Goal: Task Accomplishment & Management: Use online tool/utility

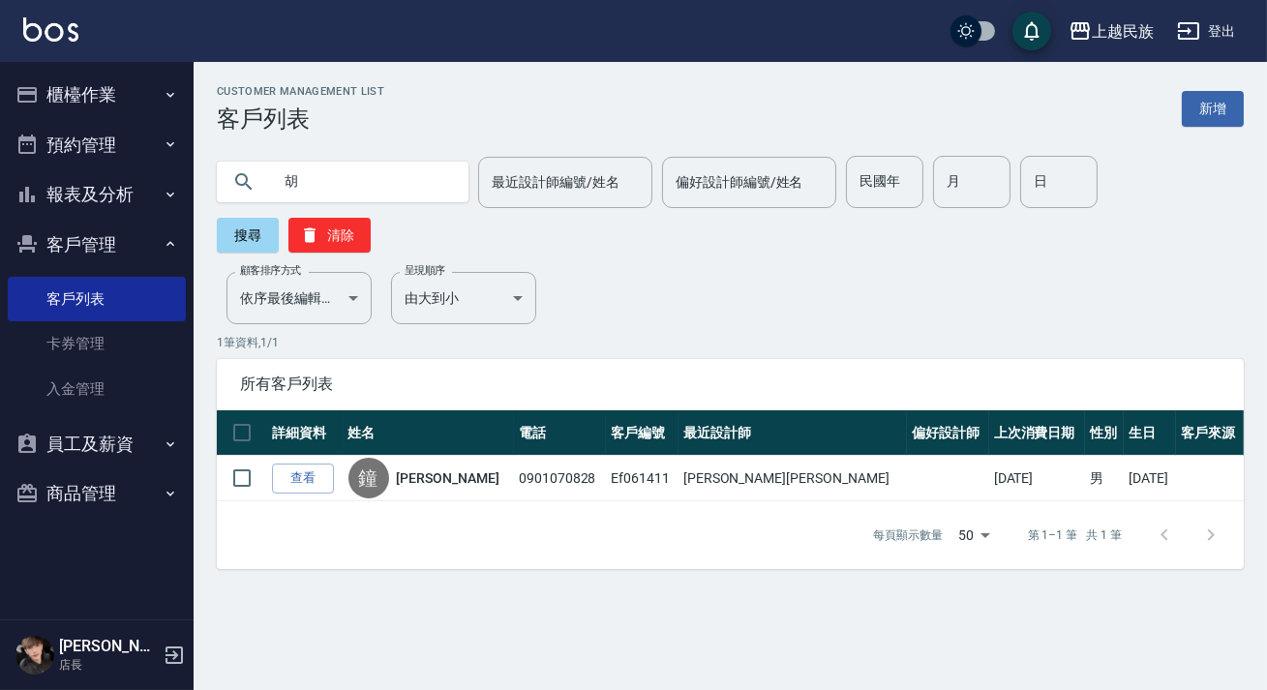
type input "胡"
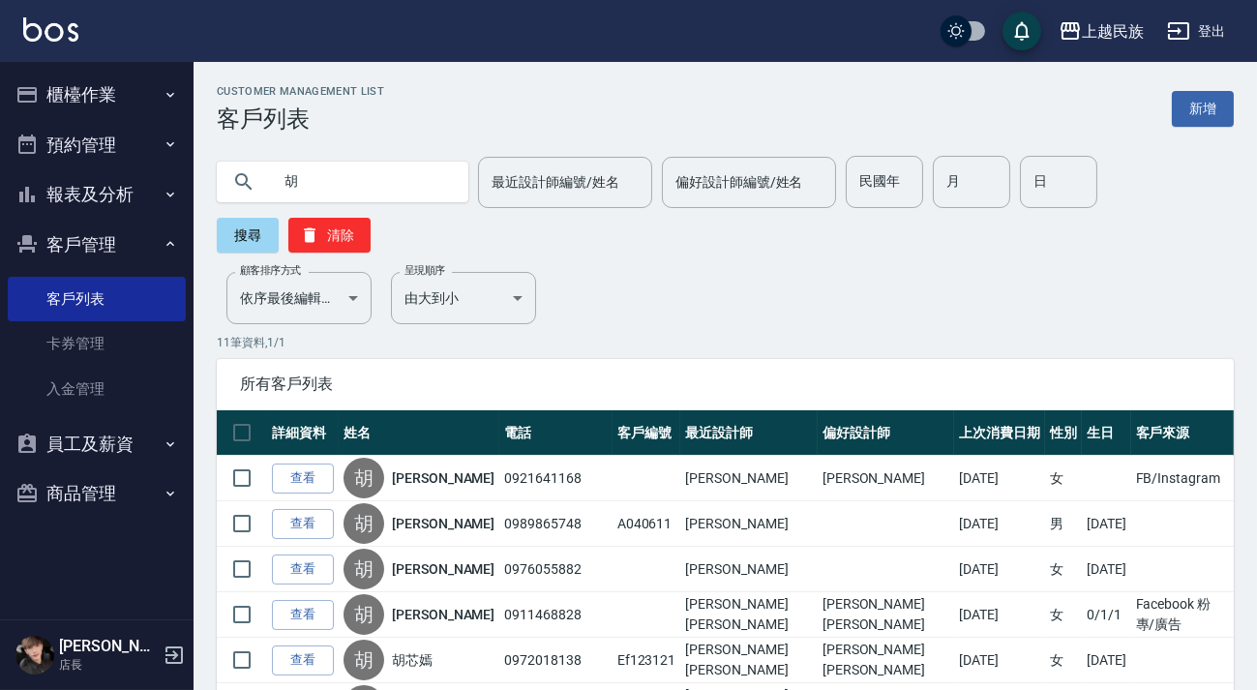
scroll to position [87, 0]
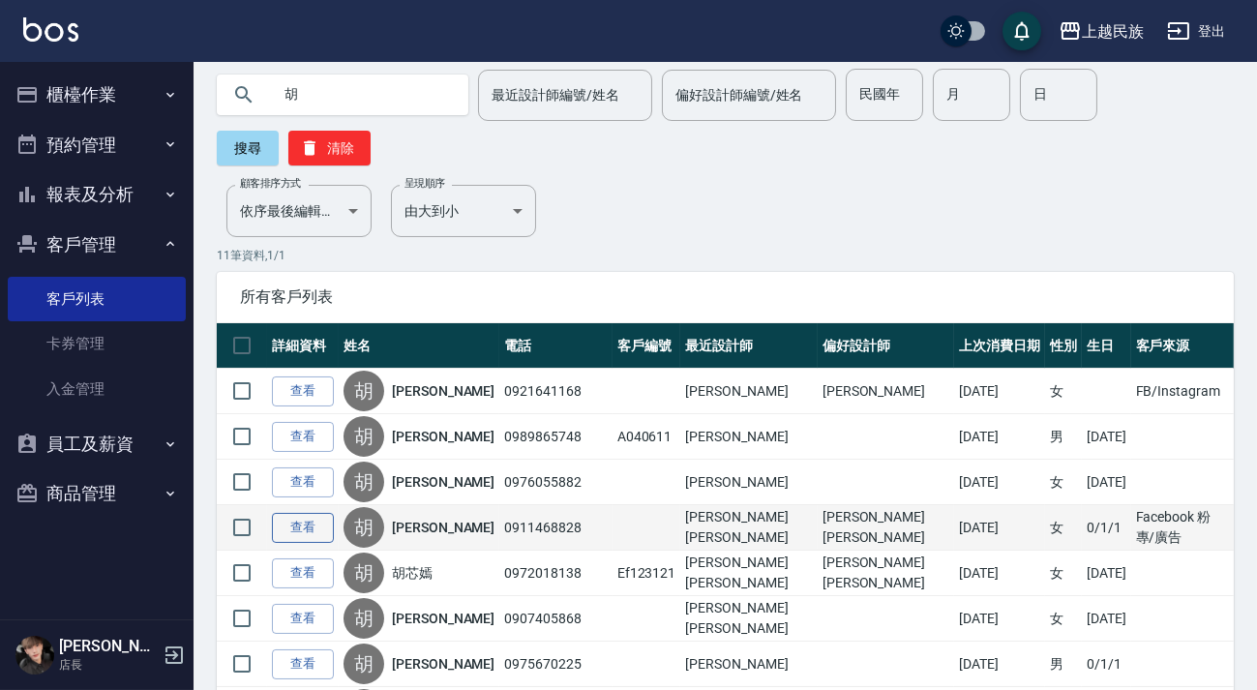
click at [324, 528] on link "查看" at bounding box center [303, 528] width 62 height 30
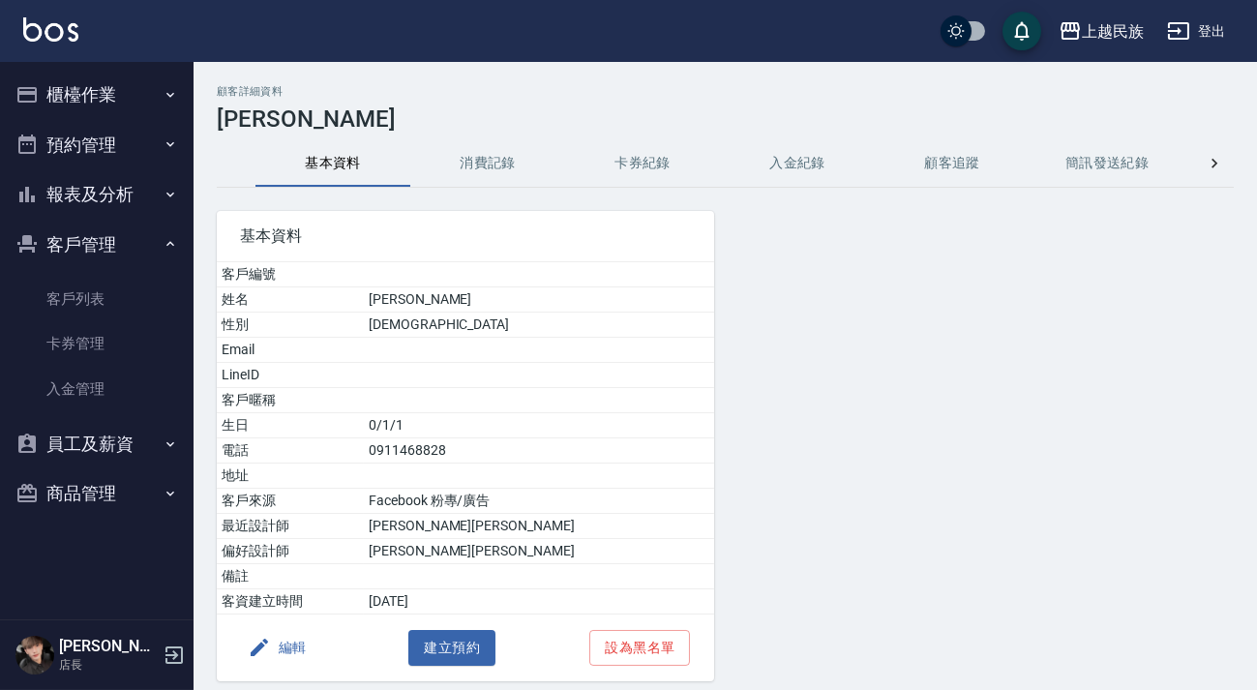
click at [483, 184] on button "消費記錄" at bounding box center [487, 163] width 155 height 46
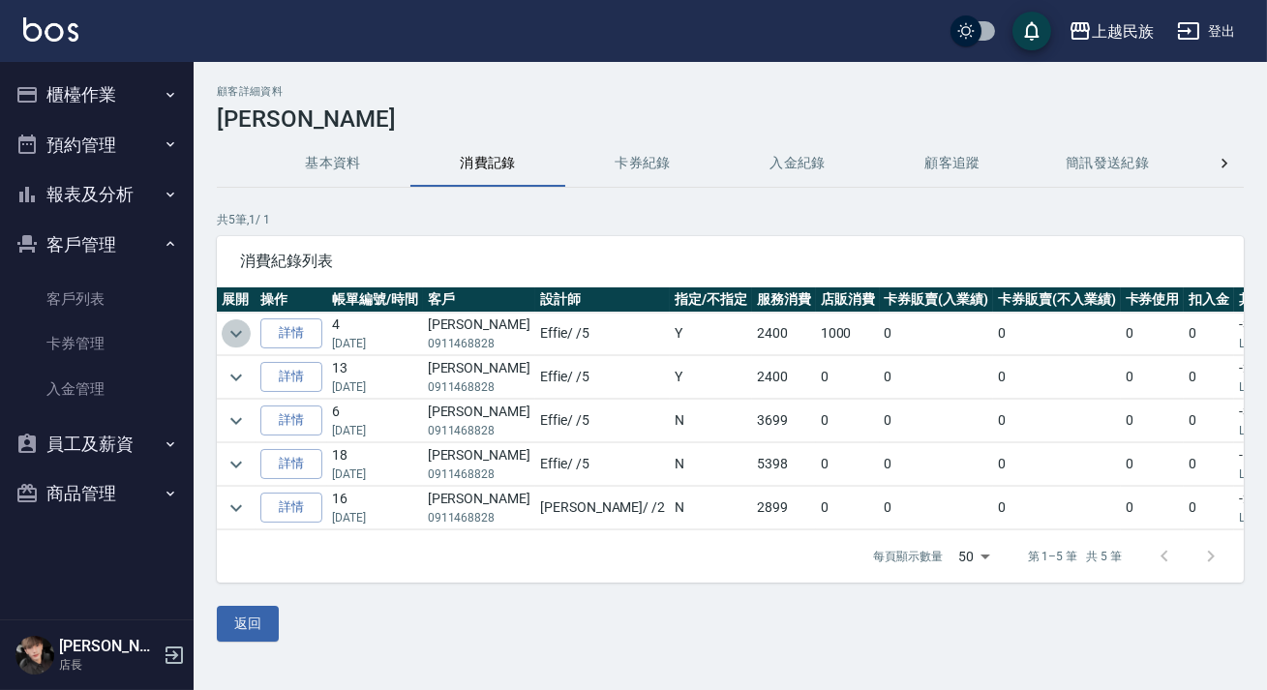
click at [236, 339] on icon "expand row" at bounding box center [236, 333] width 23 height 23
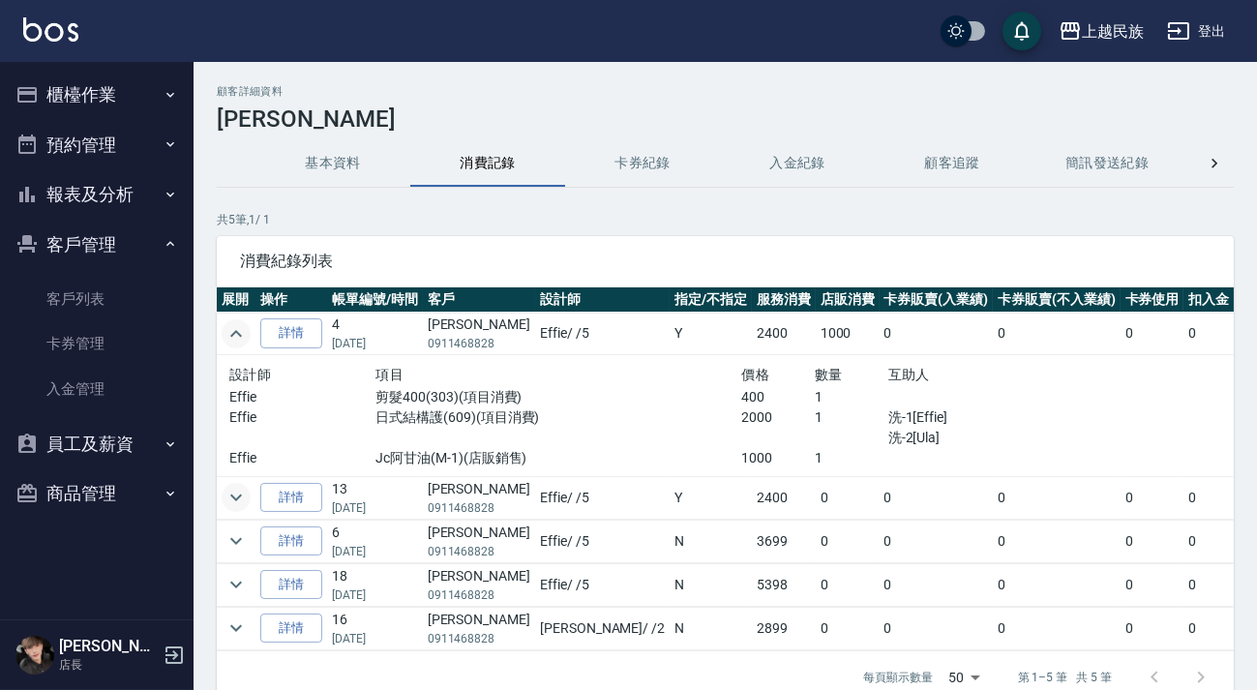
click at [237, 499] on icon "expand row" at bounding box center [236, 497] width 23 height 23
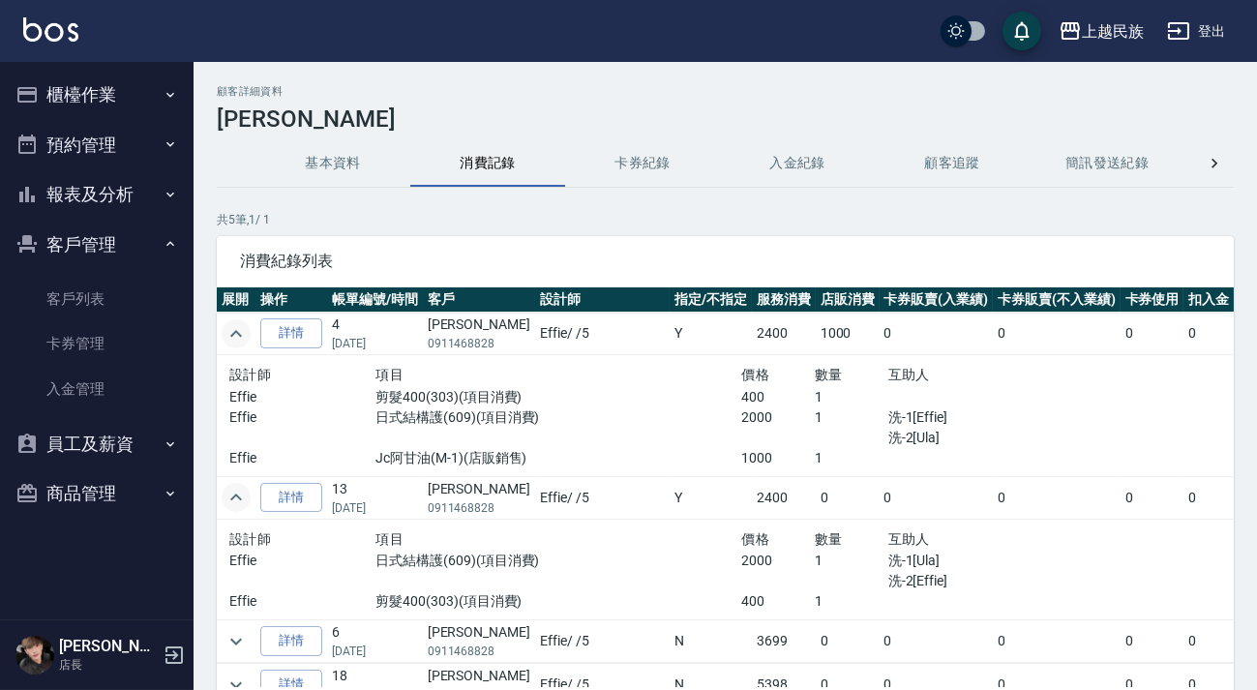
scroll to position [77, 0]
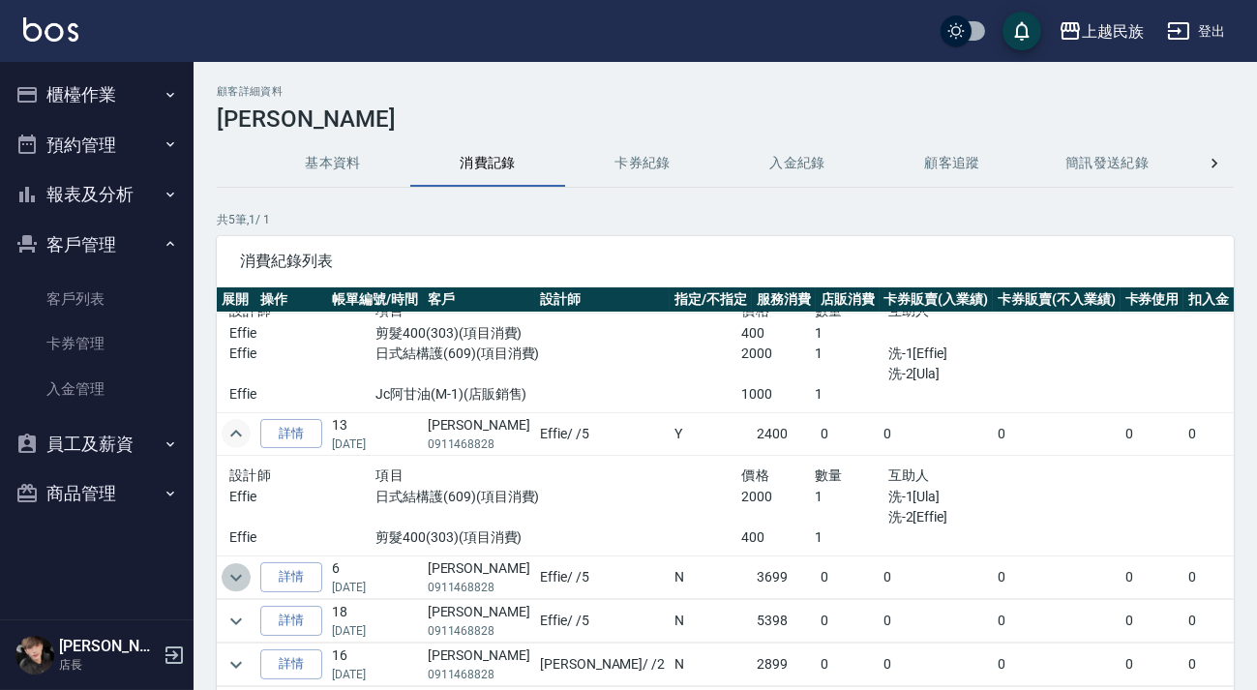
click at [234, 566] on icon "expand row" at bounding box center [236, 577] width 23 height 23
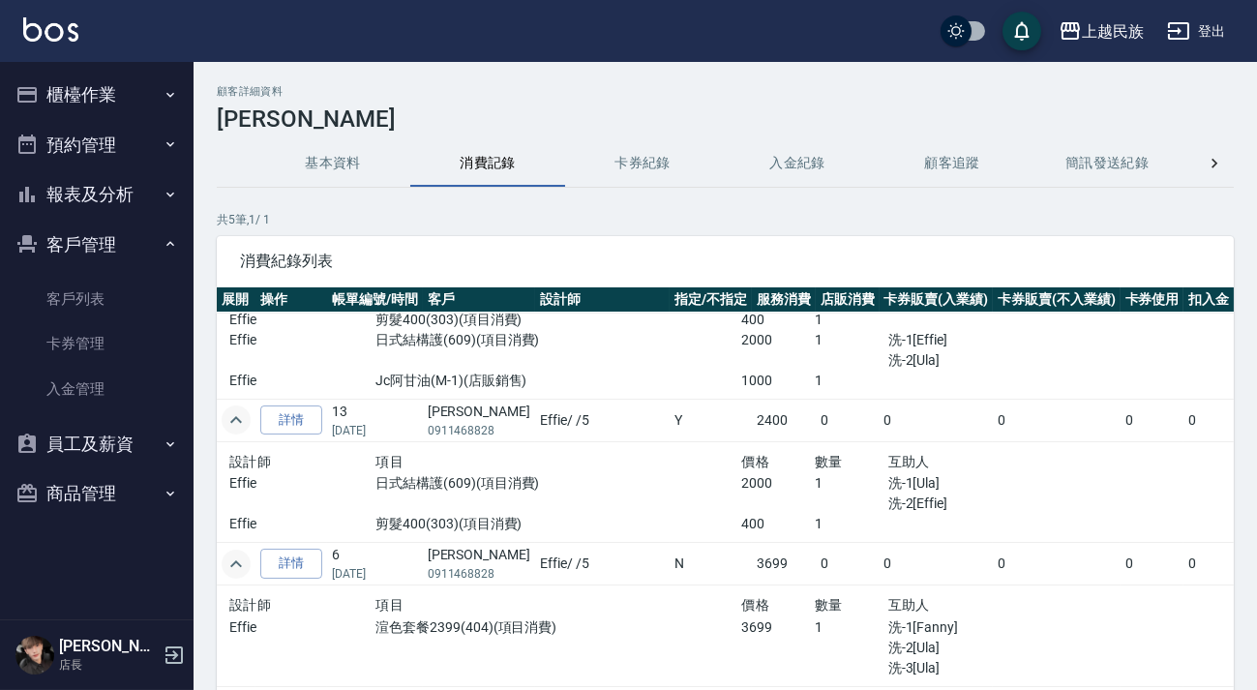
scroll to position [177, 0]
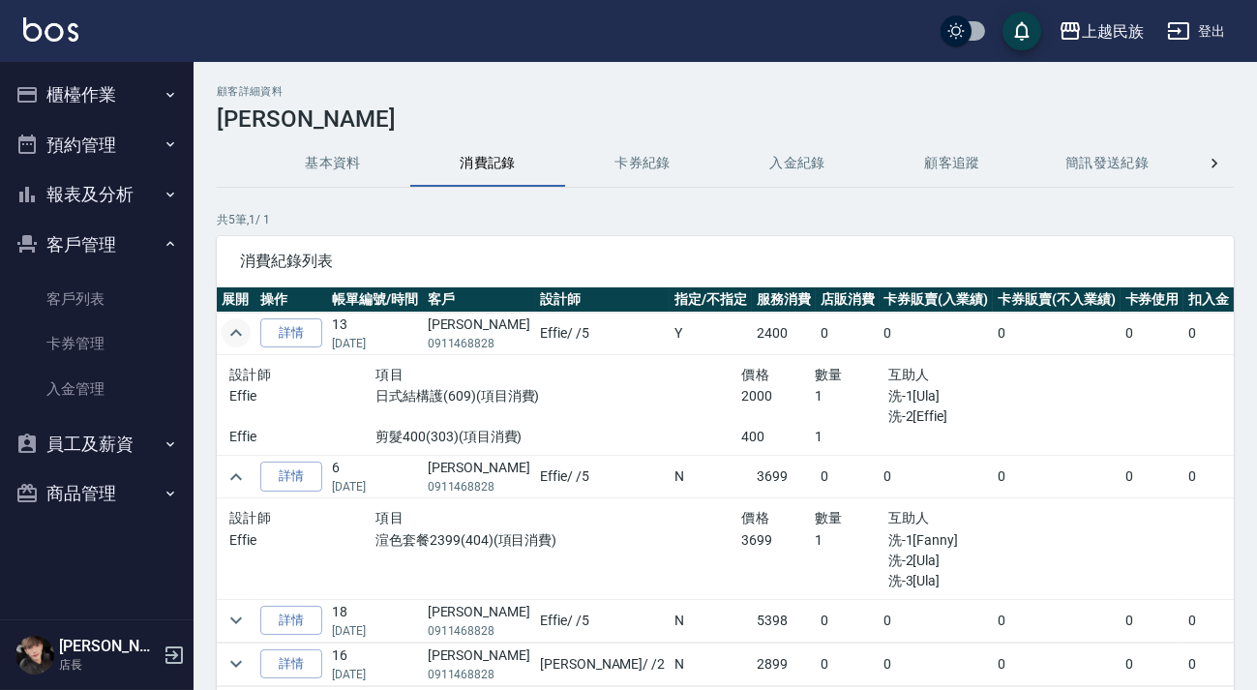
click at [111, 252] on button "客戶管理" at bounding box center [97, 245] width 178 height 50
click at [112, 76] on button "櫃檯作業" at bounding box center [97, 95] width 178 height 50
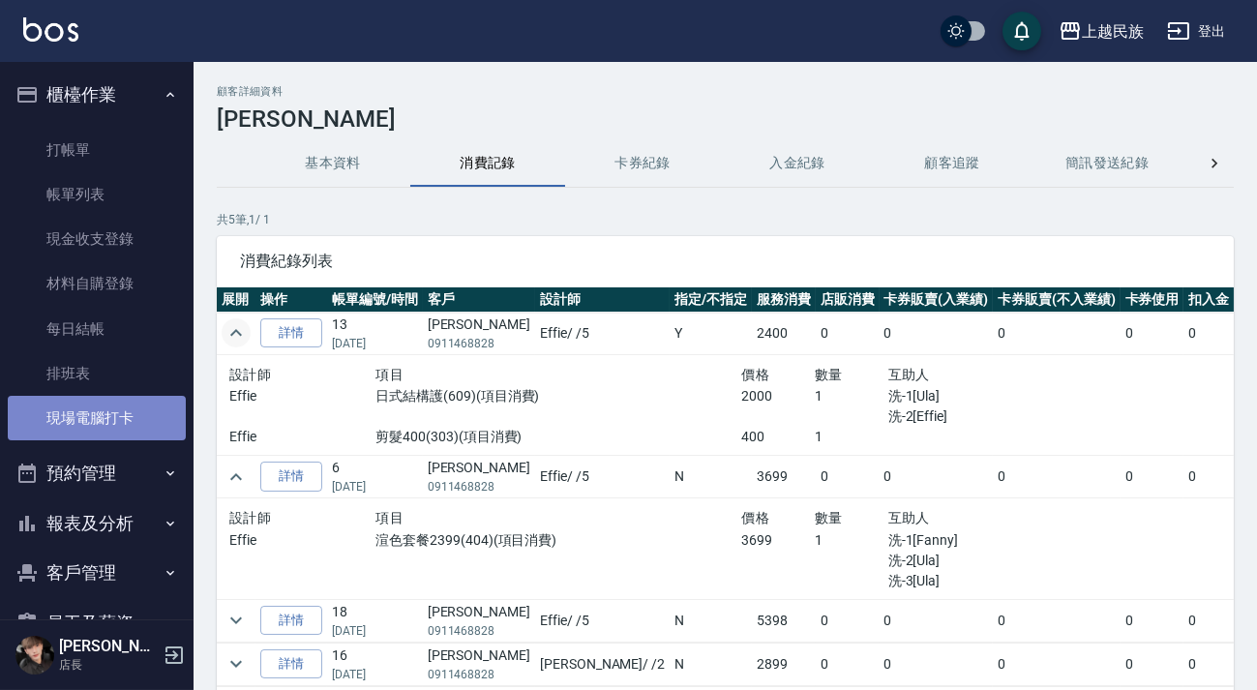
click at [123, 415] on link "現場電腦打卡" at bounding box center [97, 418] width 178 height 45
